Goal: Transaction & Acquisition: Purchase product/service

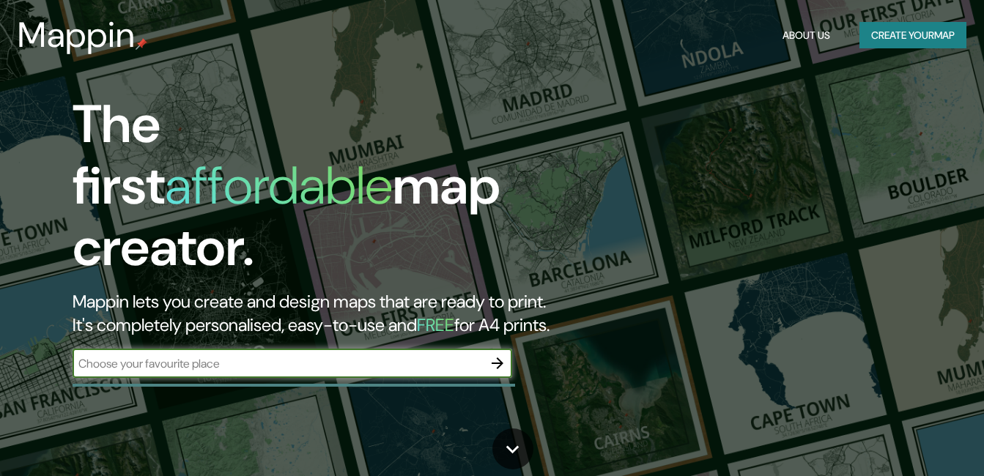
click at [896, 43] on button "Create your map" at bounding box center [913, 35] width 107 height 27
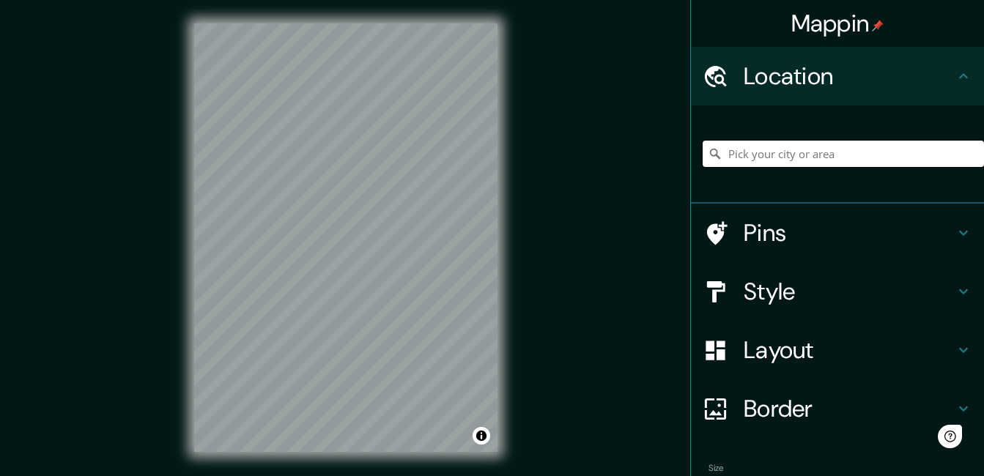
click at [754, 148] on input "Pick your city or area" at bounding box center [843, 154] width 281 height 26
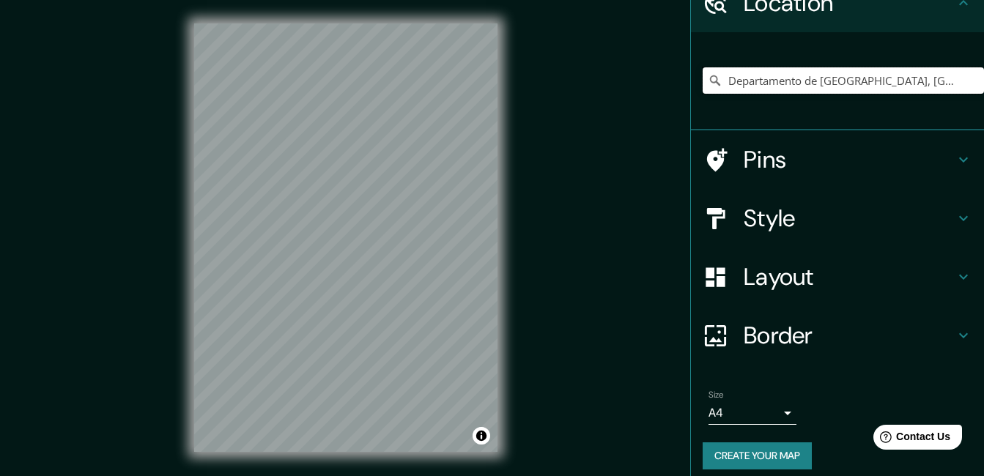
scroll to position [84, 0]
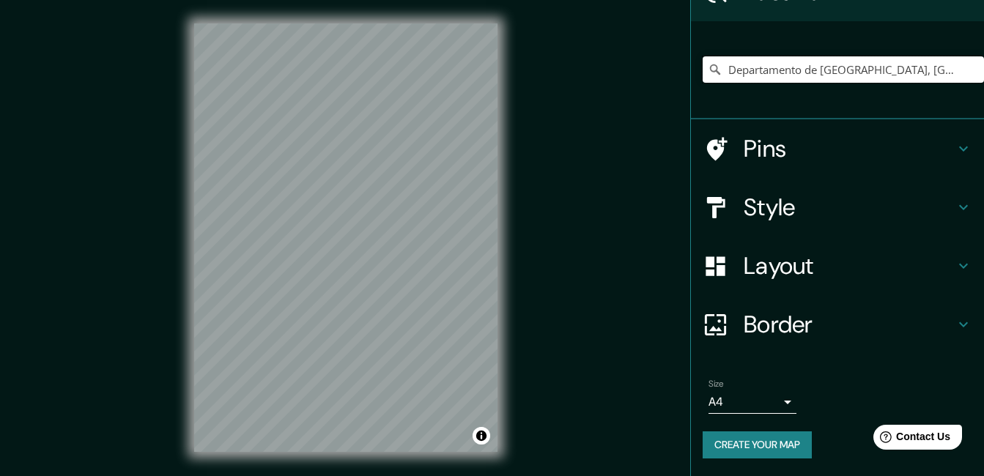
type input "Departamento de [GEOGRAPHIC_DATA], [GEOGRAPHIC_DATA]"
click at [767, 201] on h4 "Style" at bounding box center [849, 207] width 211 height 29
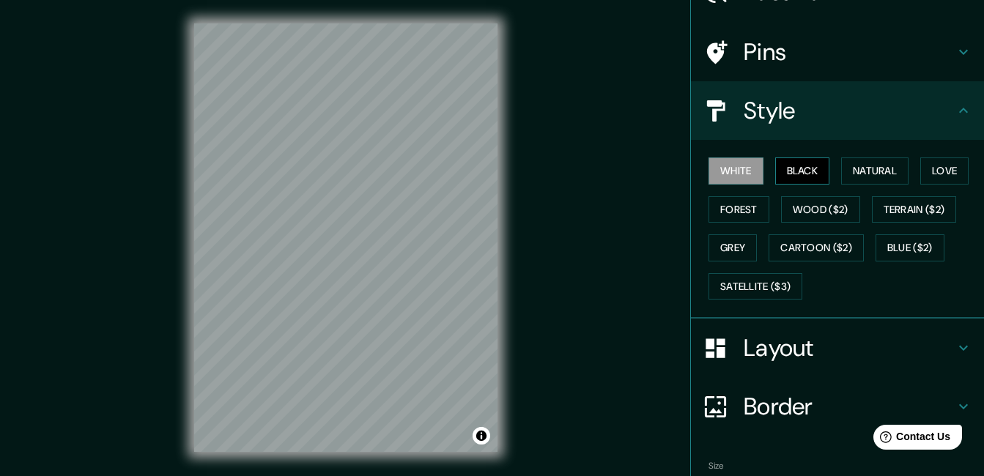
click at [784, 168] on button "Black" at bounding box center [802, 171] width 55 height 27
click at [860, 171] on button "Natural" at bounding box center [874, 171] width 67 height 27
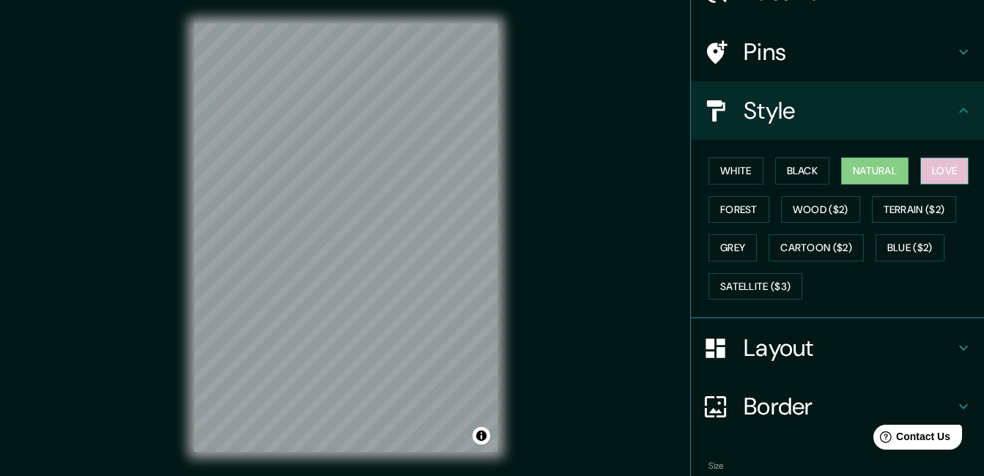
click at [934, 174] on button "Love" at bounding box center [945, 171] width 48 height 27
click at [844, 171] on button "Natural" at bounding box center [874, 171] width 67 height 27
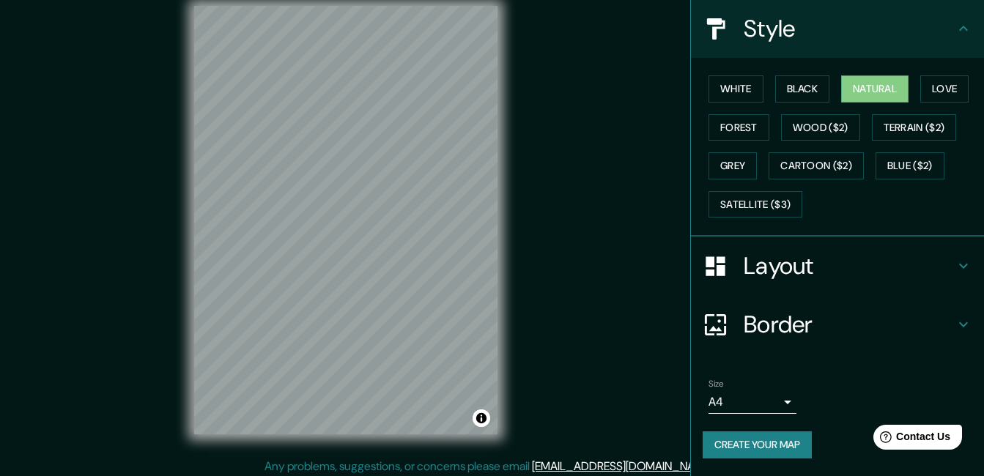
scroll to position [23, 0]
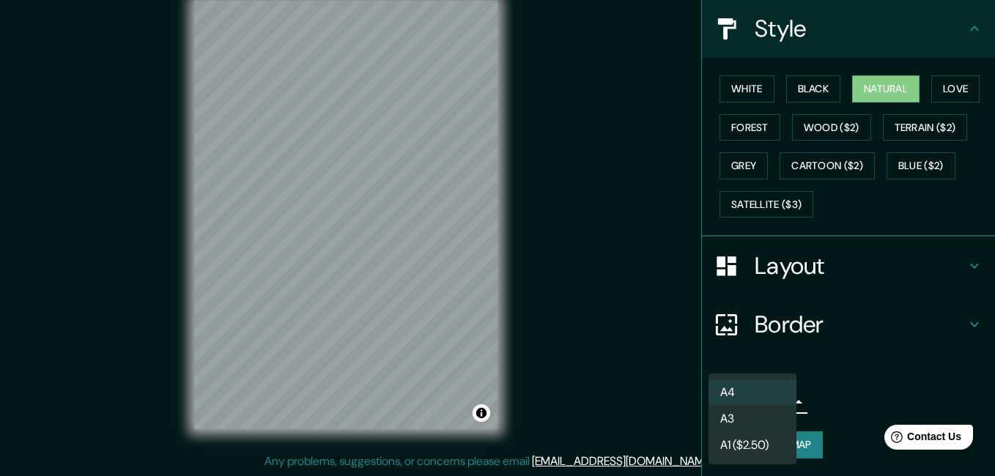
click at [776, 396] on body "Mappin Location [GEOGRAPHIC_DATA], [GEOGRAPHIC_DATA] [GEOGRAPHIC_DATA] [GEOGRAP…" at bounding box center [497, 215] width 995 height 476
click at [769, 407] on li "A3" at bounding box center [753, 419] width 88 height 26
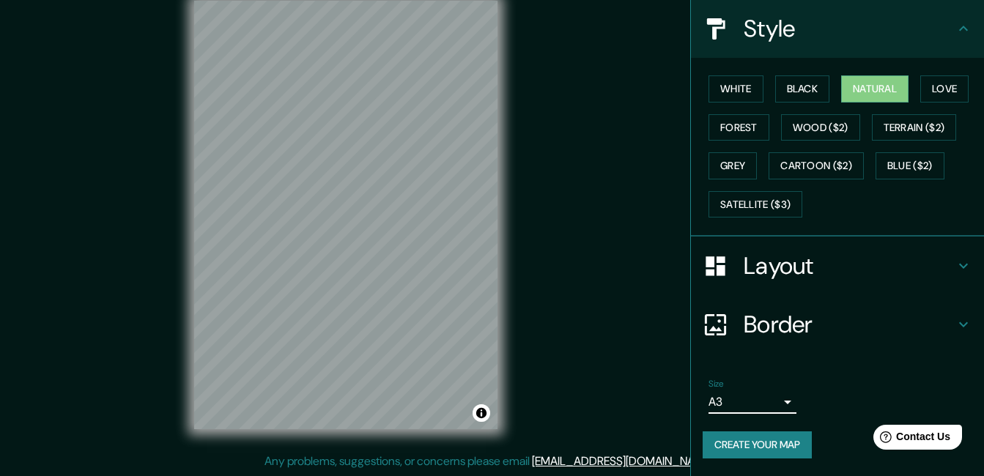
click at [775, 408] on body "Mappin Location [GEOGRAPHIC_DATA], [GEOGRAPHIC_DATA] [GEOGRAPHIC_DATA] [GEOGRAP…" at bounding box center [492, 215] width 984 height 476
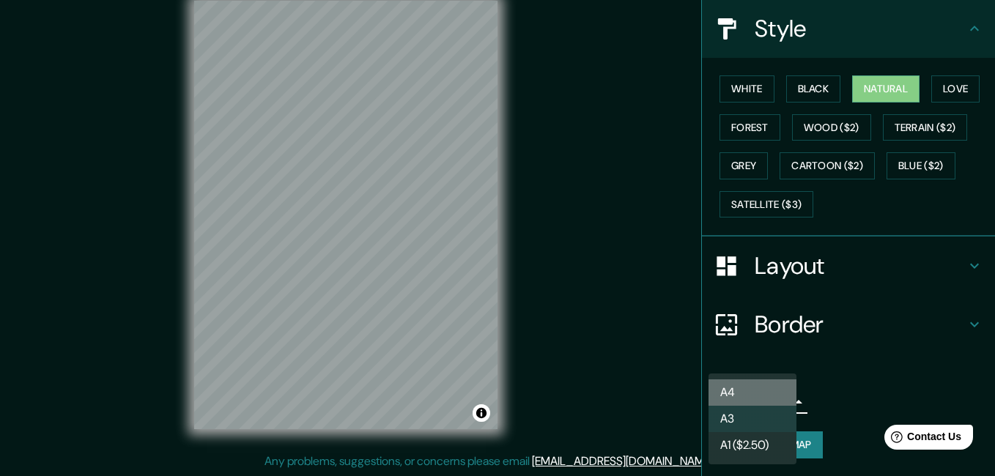
click at [764, 399] on li "A4" at bounding box center [753, 393] width 88 height 26
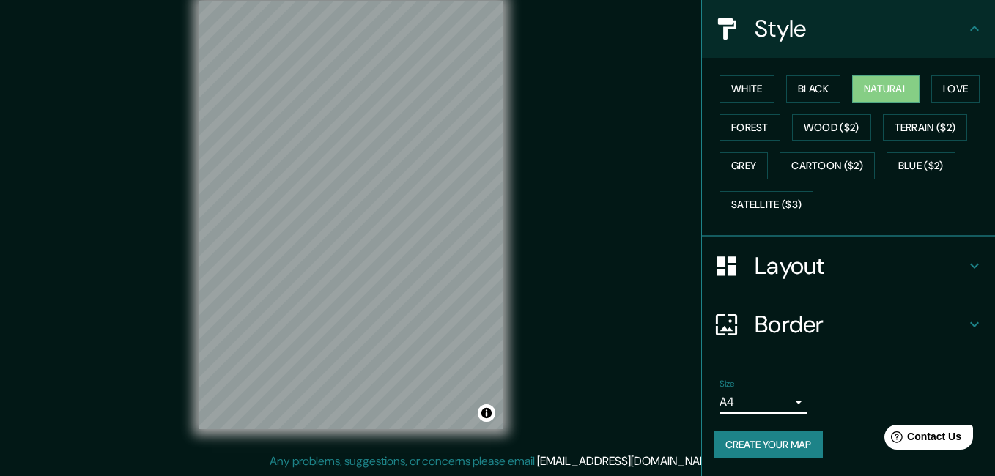
click at [769, 405] on body "Mappin Location [GEOGRAPHIC_DATA], [GEOGRAPHIC_DATA] [GEOGRAPHIC_DATA] [GEOGRAP…" at bounding box center [497, 215] width 995 height 476
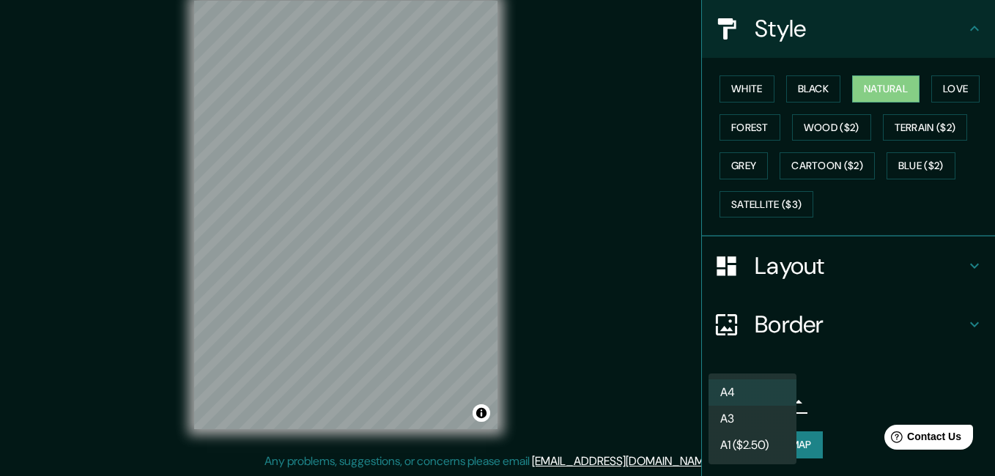
click at [775, 440] on li "A1 ($2.50)" at bounding box center [753, 445] width 88 height 26
type input "a3"
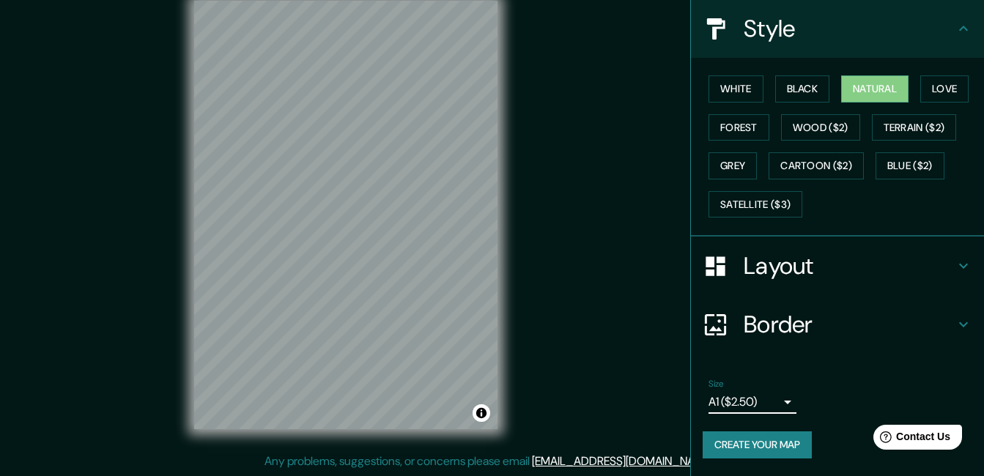
click at [792, 261] on h4 "Layout" at bounding box center [849, 265] width 211 height 29
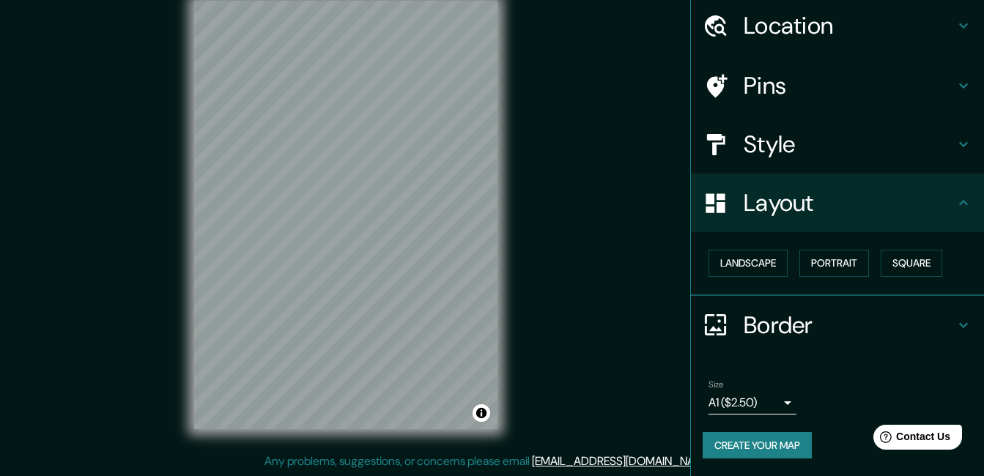
scroll to position [51, 0]
click at [826, 261] on button "Portrait" at bounding box center [835, 263] width 70 height 27
click at [903, 263] on button "Square" at bounding box center [912, 263] width 62 height 27
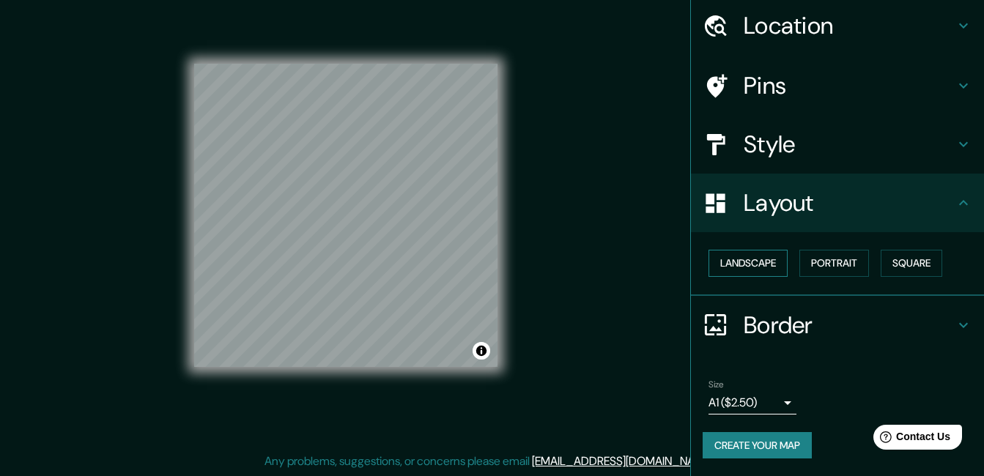
click at [757, 262] on button "Landscape" at bounding box center [748, 263] width 79 height 27
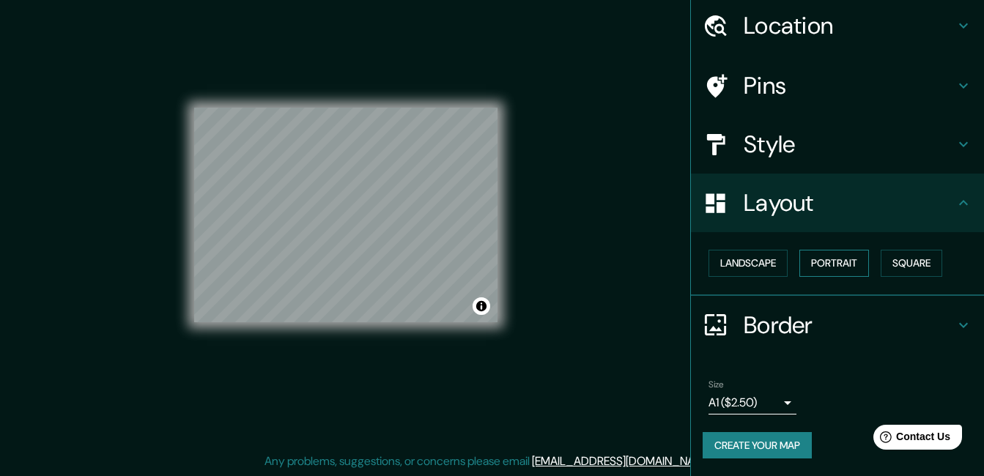
click at [813, 262] on button "Portrait" at bounding box center [835, 263] width 70 height 27
